Goal: Check status: Check status

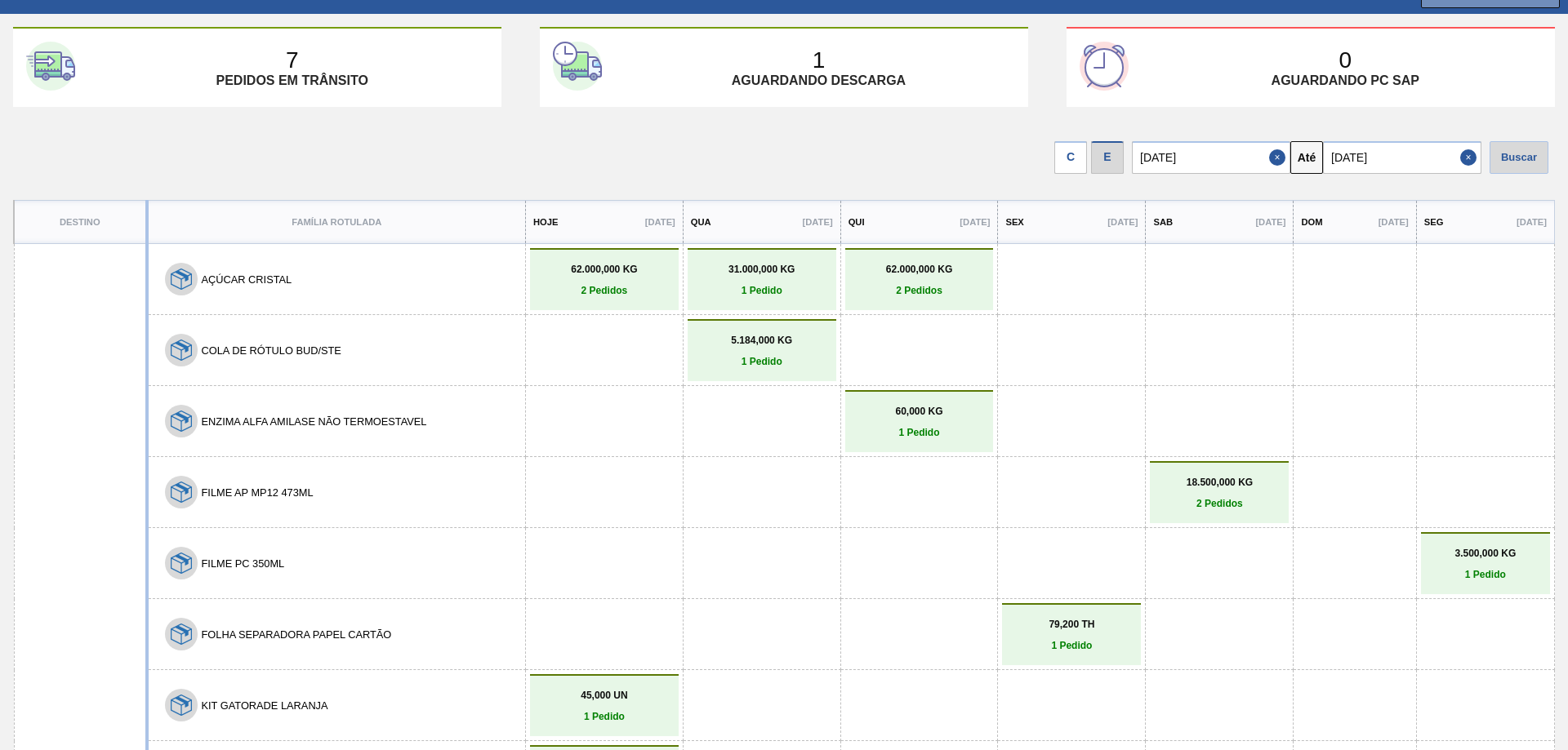
click at [1191, 500] on p "2 Pedidos" at bounding box center [1219, 503] width 131 height 12
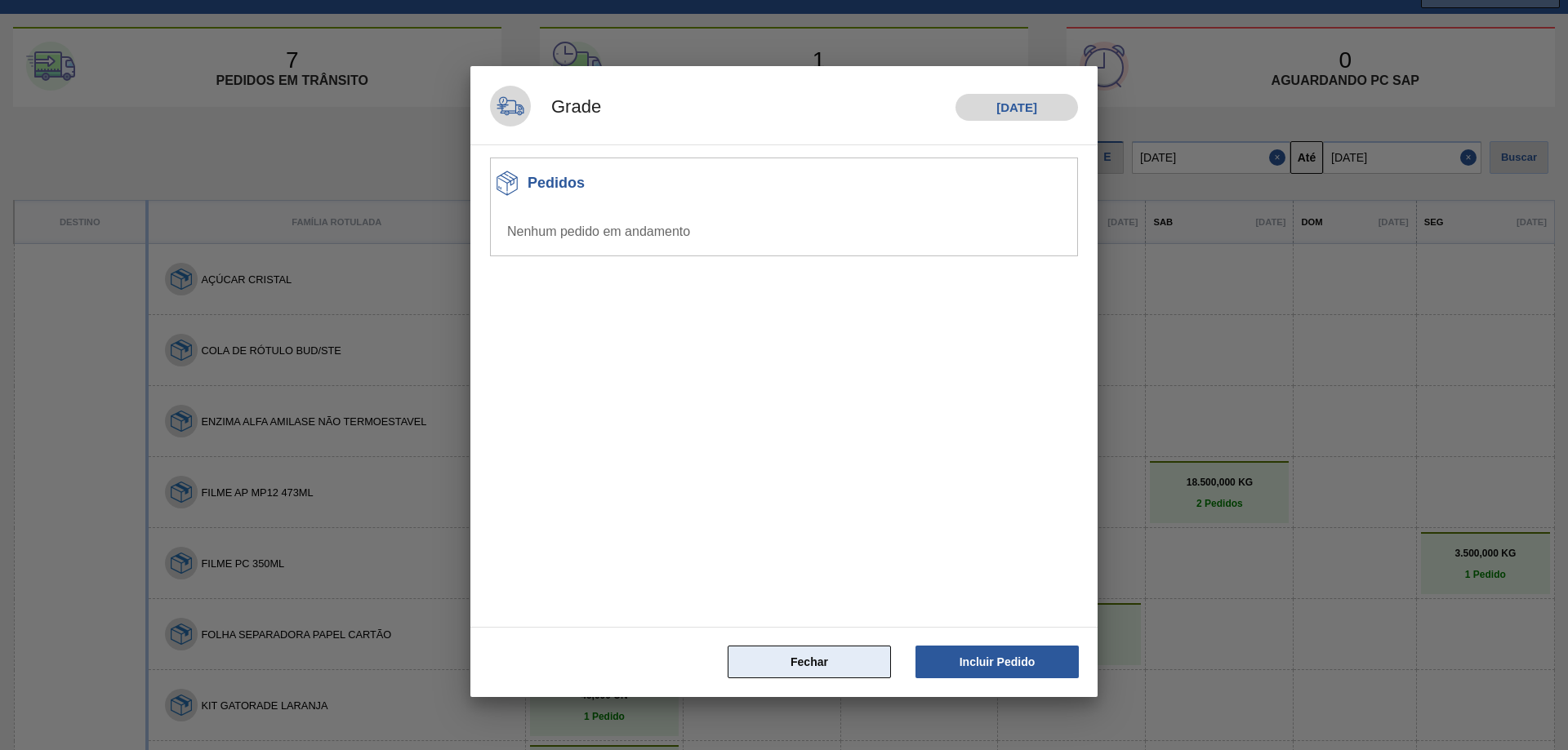
click at [821, 652] on button "Fechar" at bounding box center [809, 662] width 164 height 33
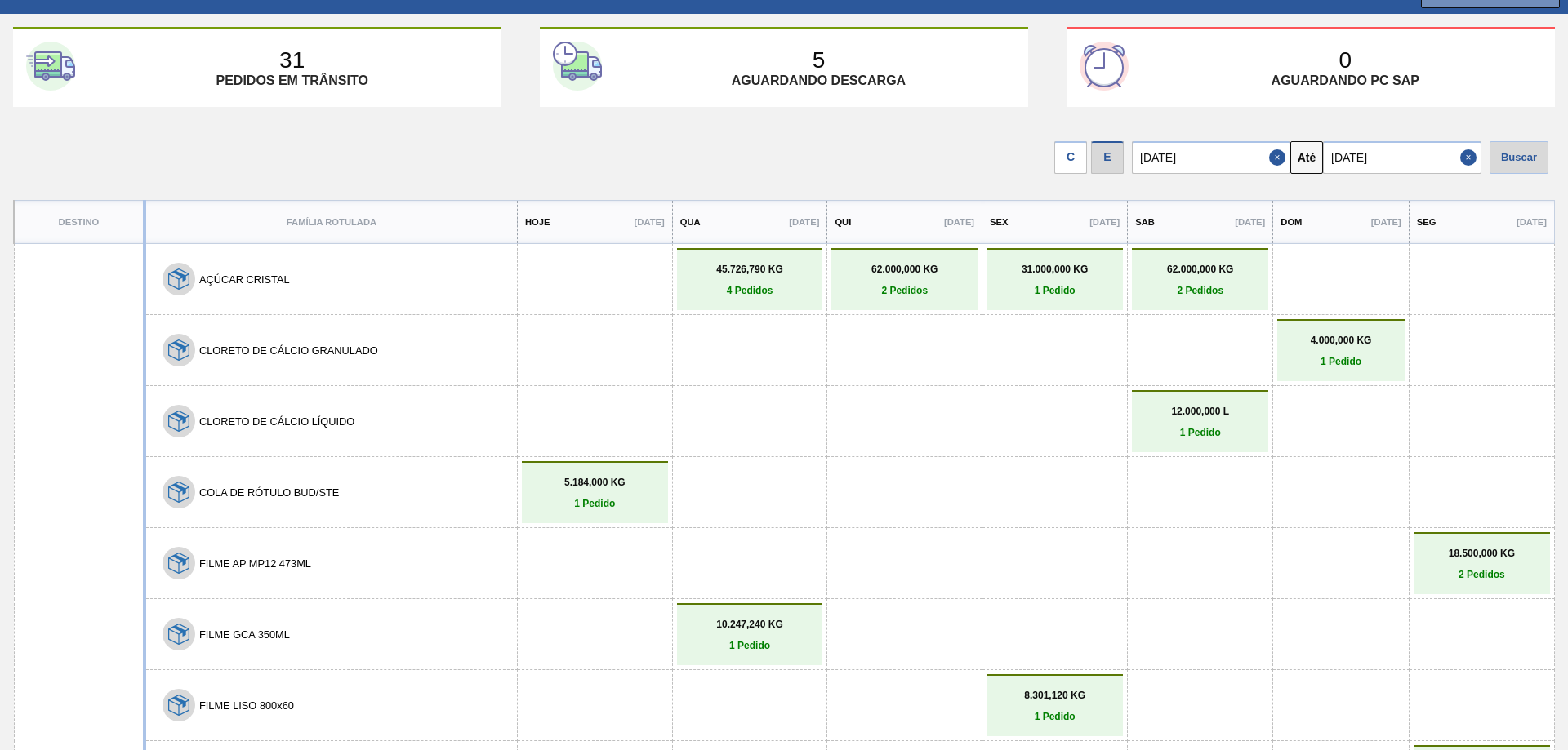
click at [1470, 562] on link "18.500,000 KG 2 Pedidos" at bounding box center [1482, 564] width 128 height 33
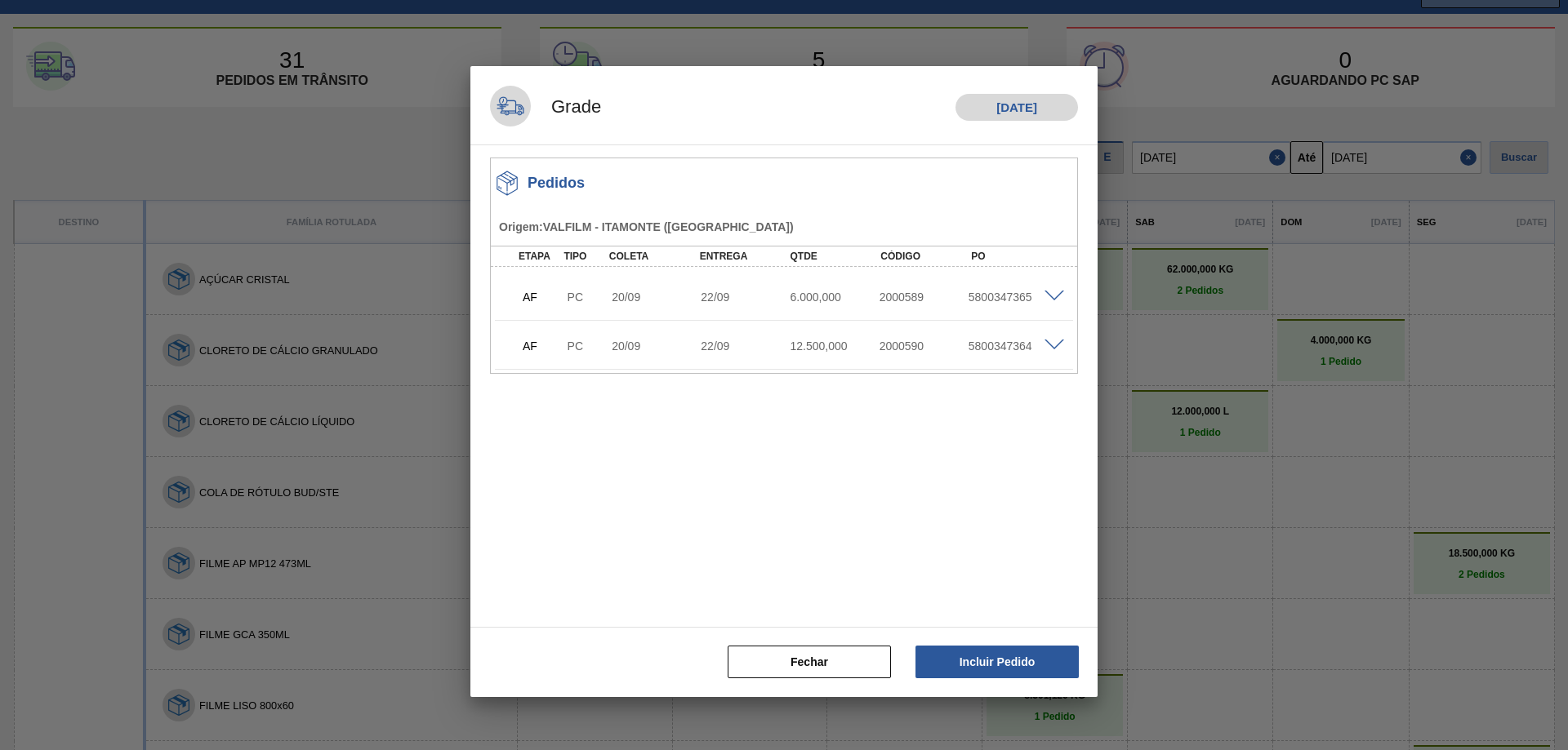
click at [1057, 298] on span at bounding box center [1055, 296] width 20 height 12
